Goal: Information Seeking & Learning: Learn about a topic

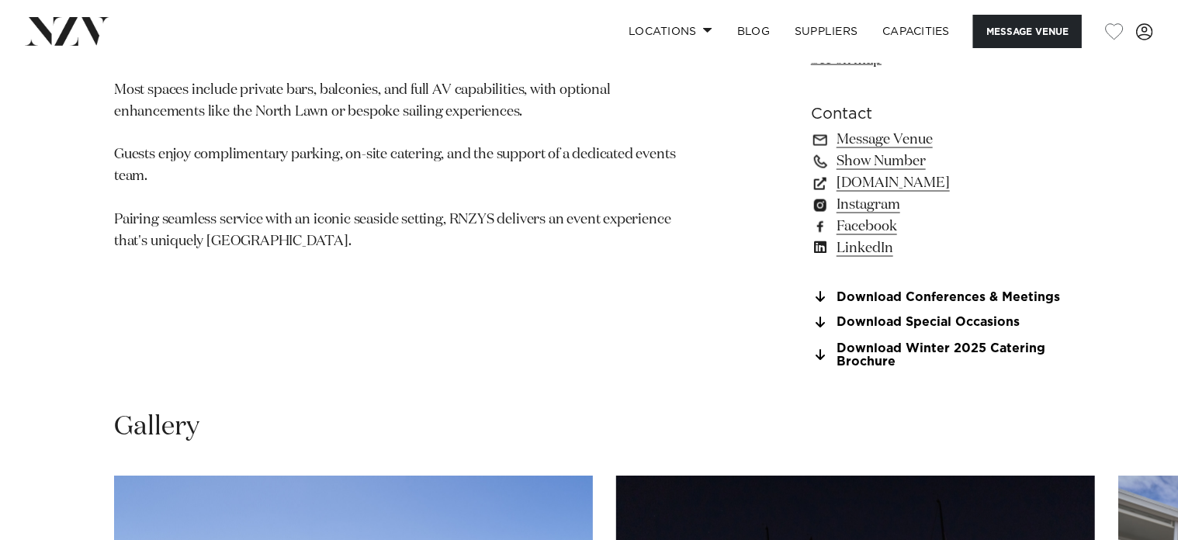
scroll to position [699, 0]
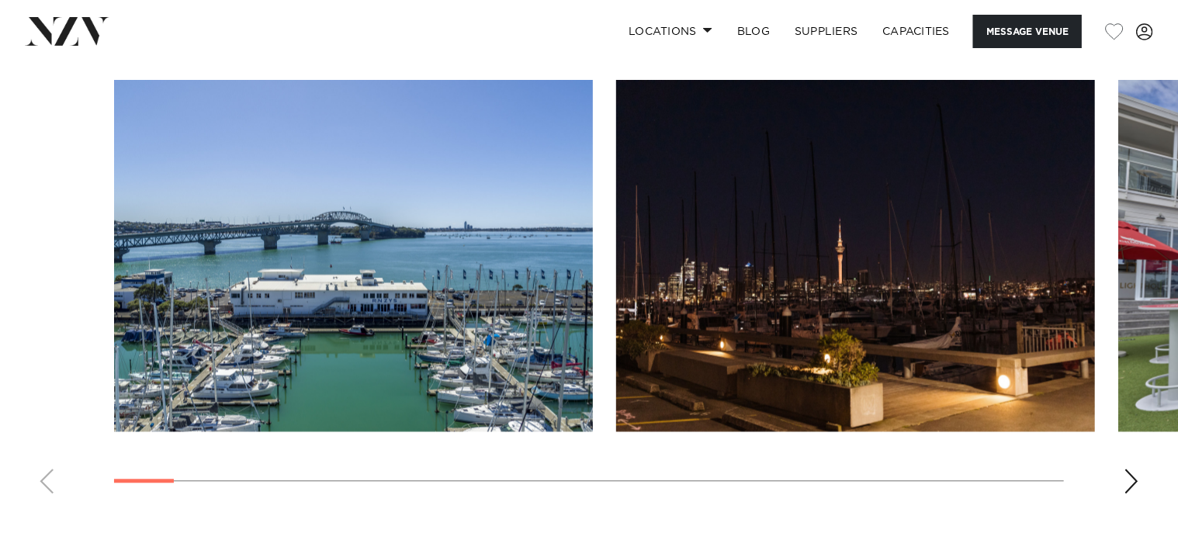
scroll to position [1553, 0]
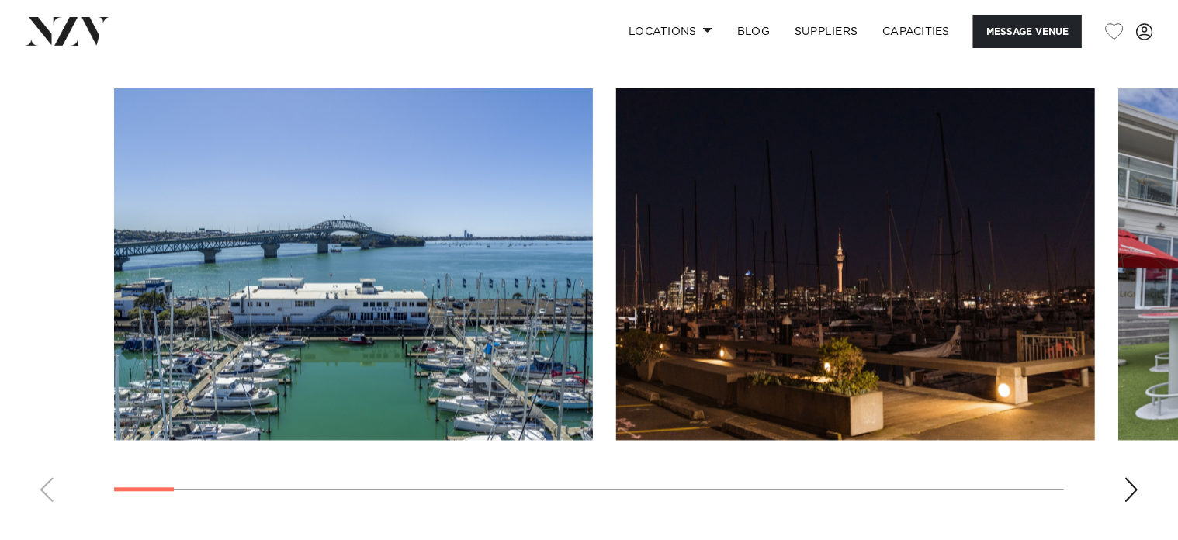
click at [472, 313] on img "1 / 30" at bounding box center [353, 265] width 479 height 352
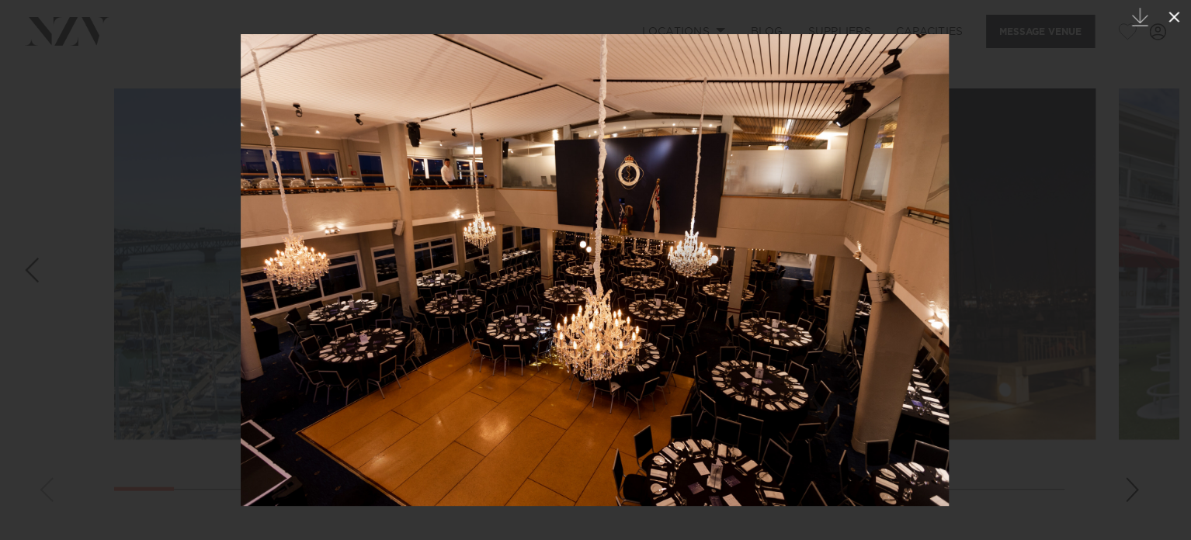
click at [1178, 13] on icon at bounding box center [1174, 17] width 19 height 19
